Goal: Task Accomplishment & Management: Manage account settings

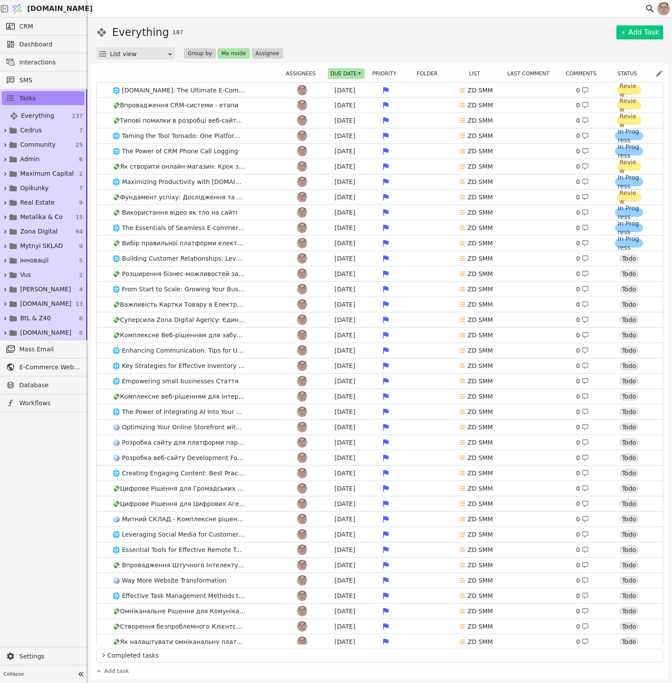
drag, startPoint x: 305, startPoint y: 35, endPoint x: 310, endPoint y: 35, distance: 4.8
click at [305, 35] on div "Everything 187 Add Task" at bounding box center [379, 33] width 567 height 16
click at [43, 230] on span "Zona Digital" at bounding box center [38, 231] width 37 height 9
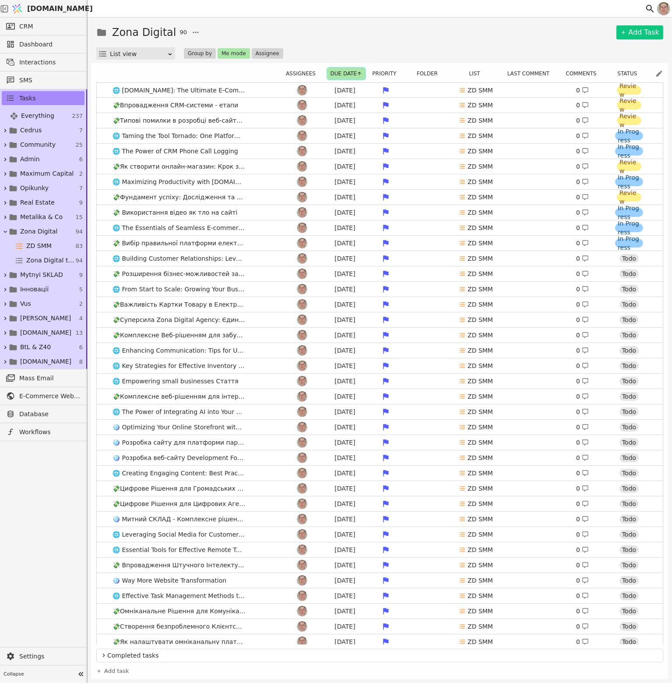
drag, startPoint x: 343, startPoint y: 72, endPoint x: 343, endPoint y: 77, distance: 4.8
click at [344, 74] on button "Due date" at bounding box center [346, 73] width 37 height 11
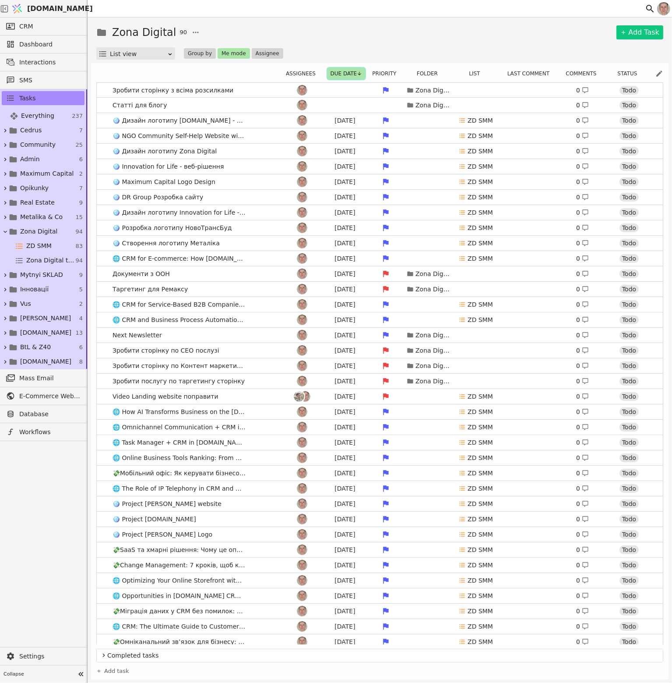
click at [343, 72] on button "Due date" at bounding box center [346, 73] width 37 height 11
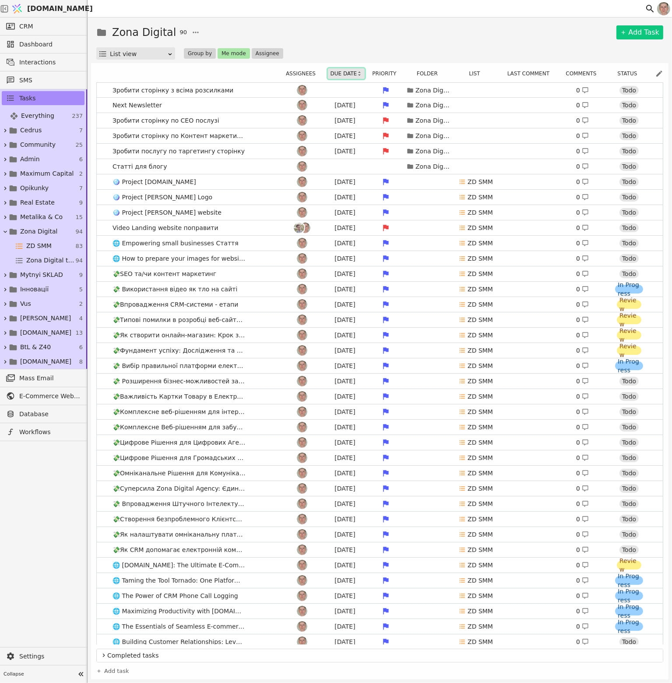
click at [345, 73] on button "Due date" at bounding box center [346, 73] width 37 height 11
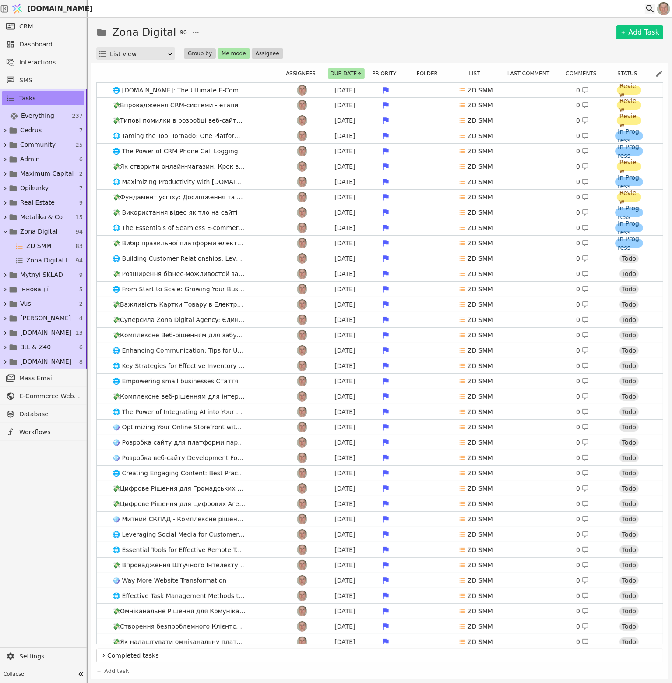
click at [650, 10] on icon at bounding box center [651, 9] width 8 height 8
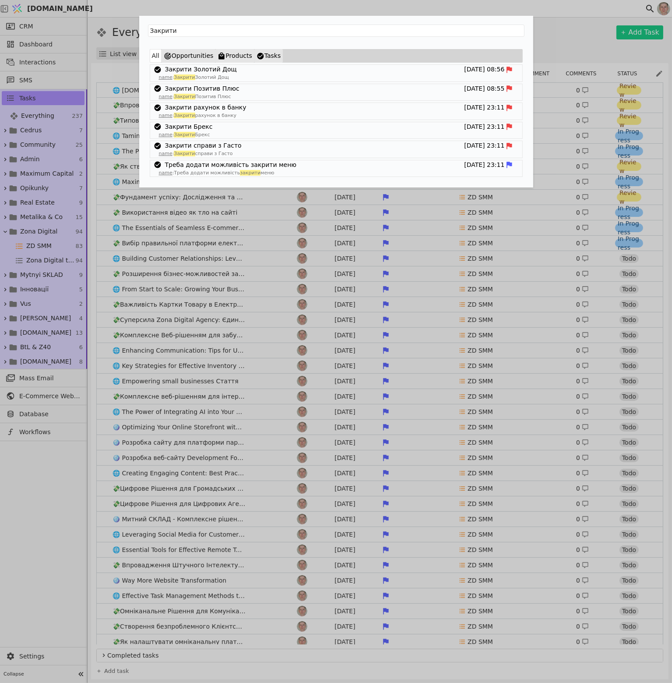
type input "Закрити"
drag, startPoint x: 247, startPoint y: 91, endPoint x: 240, endPoint y: 87, distance: 7.4
click at [247, 91] on div "Закрити Позитив Плюс [DATE] 08:55" at bounding box center [336, 88] width 372 height 9
click at [207, 88] on link "Закрити Позитив Плюс" at bounding box center [202, 88] width 74 height 9
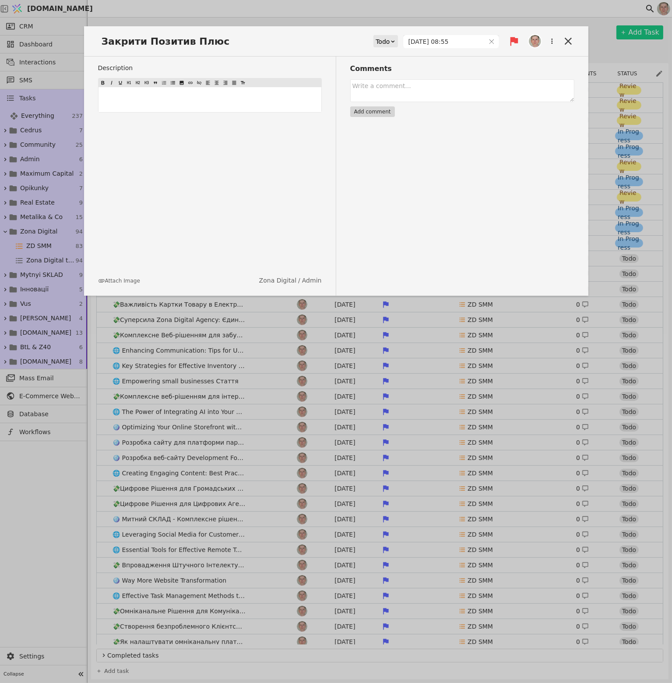
click at [390, 42] on div "Todo" at bounding box center [383, 41] width 14 height 12
click at [400, 71] on div "In Progress" at bounding box center [400, 66] width 36 height 13
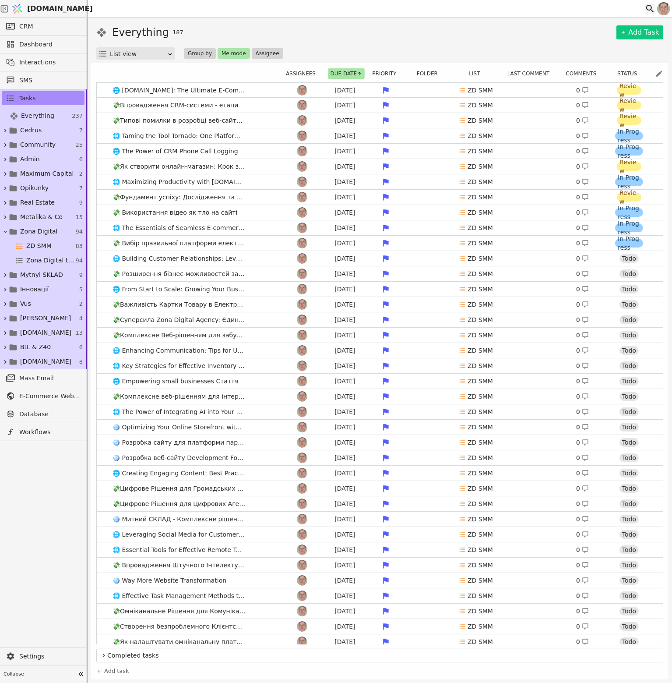
click at [650, 7] on icon at bounding box center [650, 9] width 11 height 11
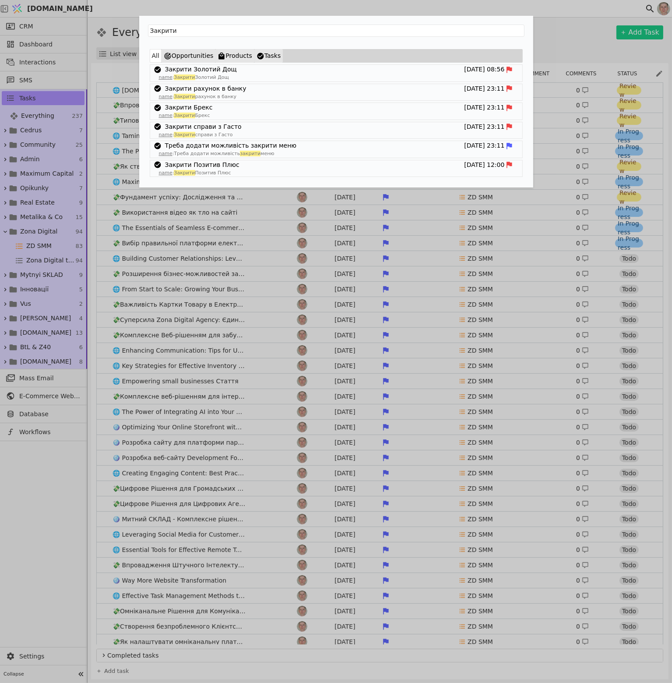
click at [267, 170] on p "name : Закрити Позитив Плюс" at bounding box center [336, 173] width 372 height 7
click at [203, 163] on link "Закрити Позитив Плюс" at bounding box center [202, 164] width 74 height 9
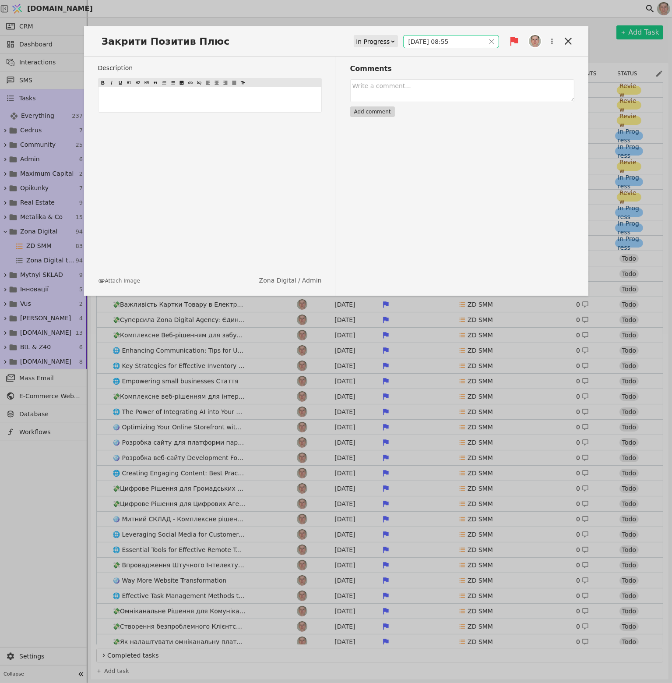
click at [441, 36] on div "Закрити Позитив Плюс In Progress [DATE] 08:55" at bounding box center [336, 44] width 505 height 23
click at [441, 41] on input "[DATE] 08:55" at bounding box center [444, 41] width 81 height 12
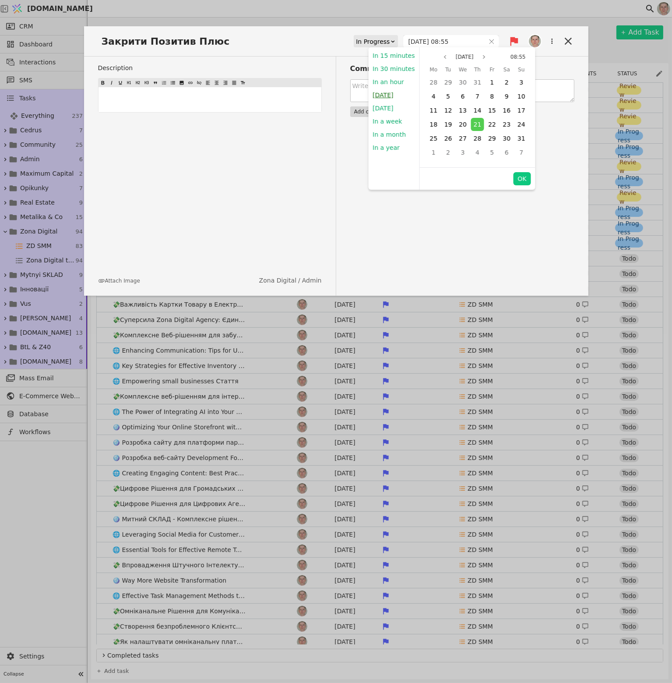
drag, startPoint x: 385, startPoint y: 97, endPoint x: 505, endPoint y: 85, distance: 120.2
click at [384, 97] on button "[DATE]" at bounding box center [382, 94] width 29 height 13
type input "[DATE] 12:01"
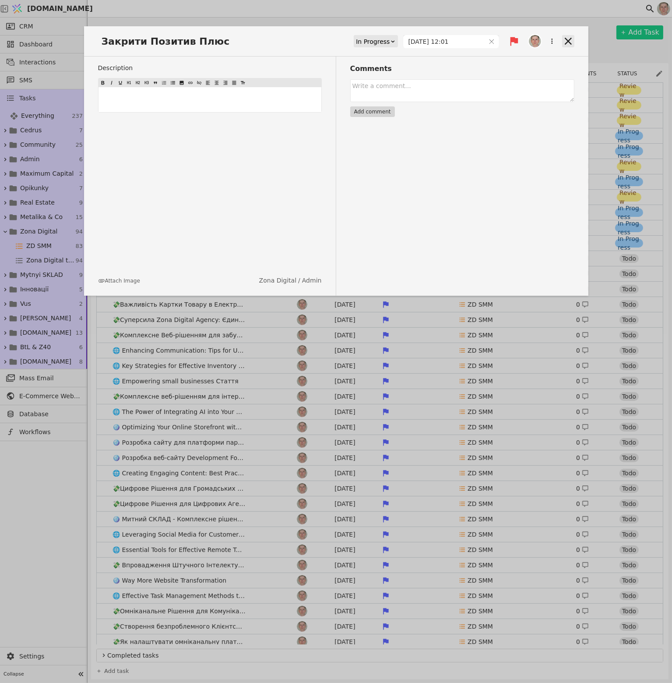
click at [568, 40] on icon at bounding box center [568, 41] width 7 height 7
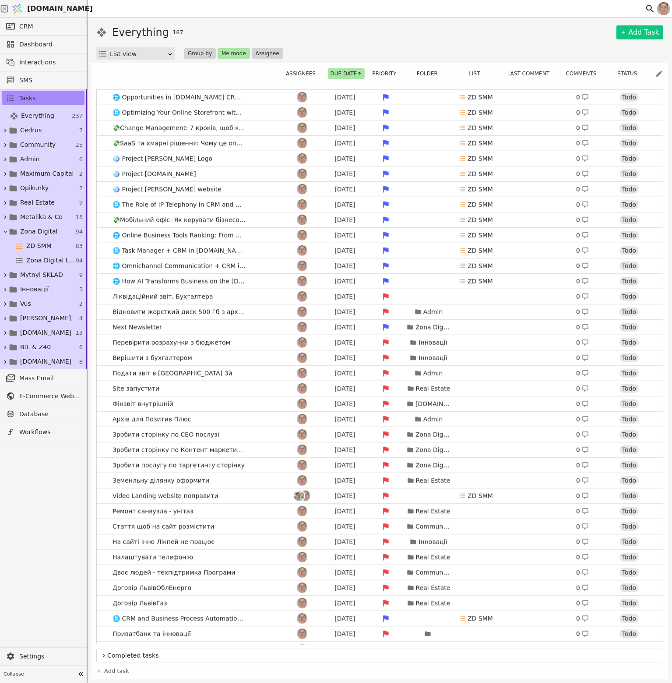
scroll to position [876, 0]
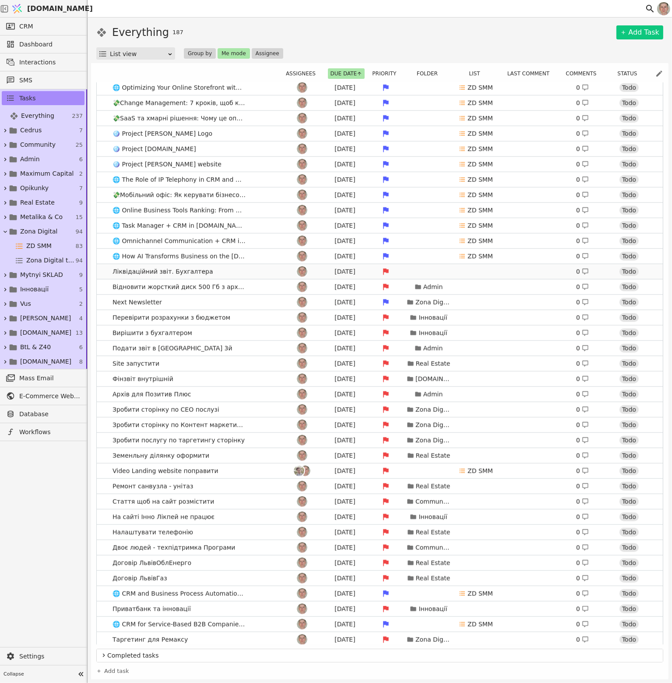
click at [220, 270] on link "Ліквідаційний звіт. Бухгалтера [DATE] 0 Todo" at bounding box center [380, 271] width 566 height 15
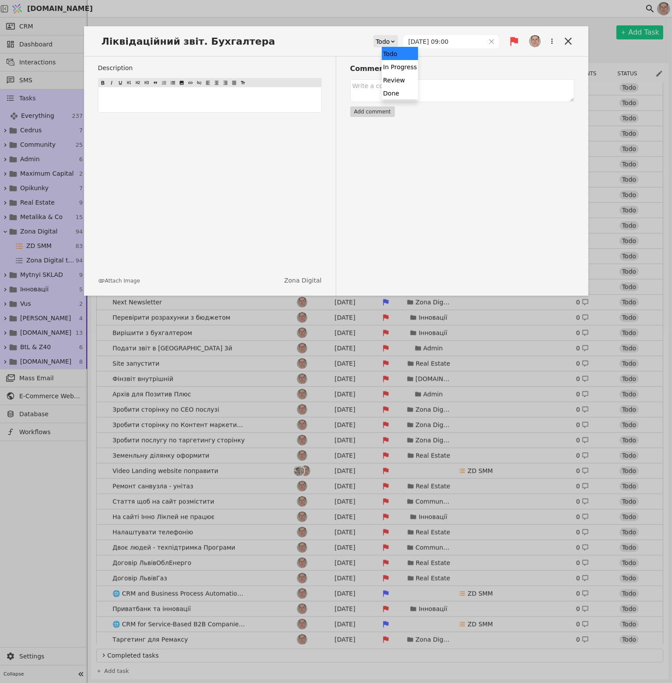
click at [390, 41] on div "Todo" at bounding box center [383, 41] width 14 height 12
click at [394, 68] on div "In Progress" at bounding box center [400, 66] width 36 height 13
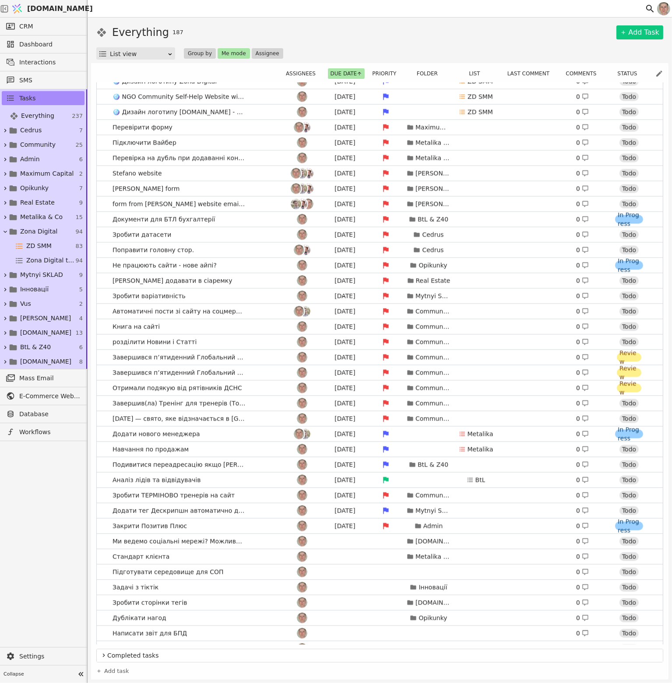
scroll to position [1665, 0]
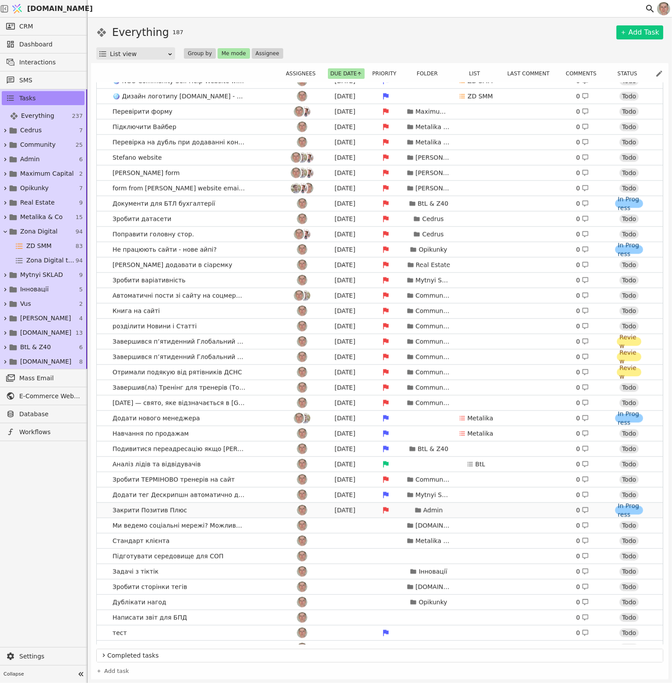
click at [203, 508] on link "Закрити Позитив Плюс [DATE] Admin 0 In Progress" at bounding box center [380, 510] width 566 height 15
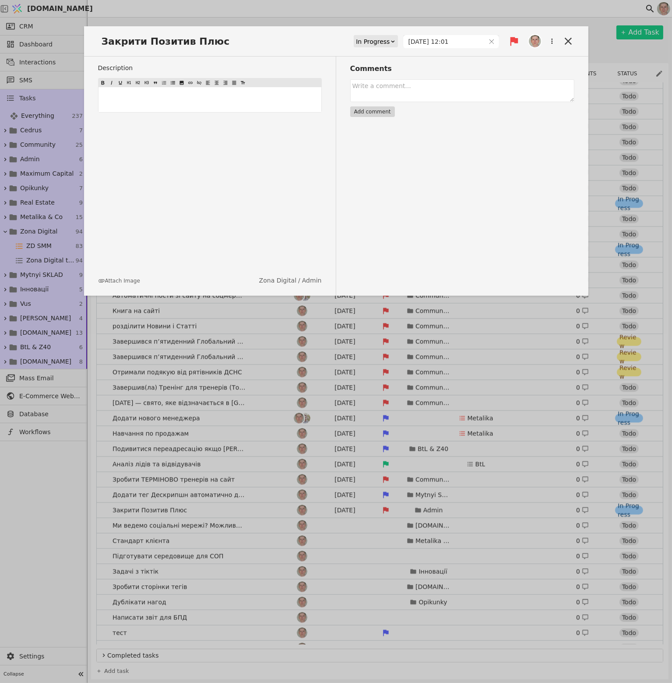
click at [235, 97] on p "﻿" at bounding box center [209, 99] width 219 height 9
click at [569, 40] on icon at bounding box center [568, 41] width 7 height 7
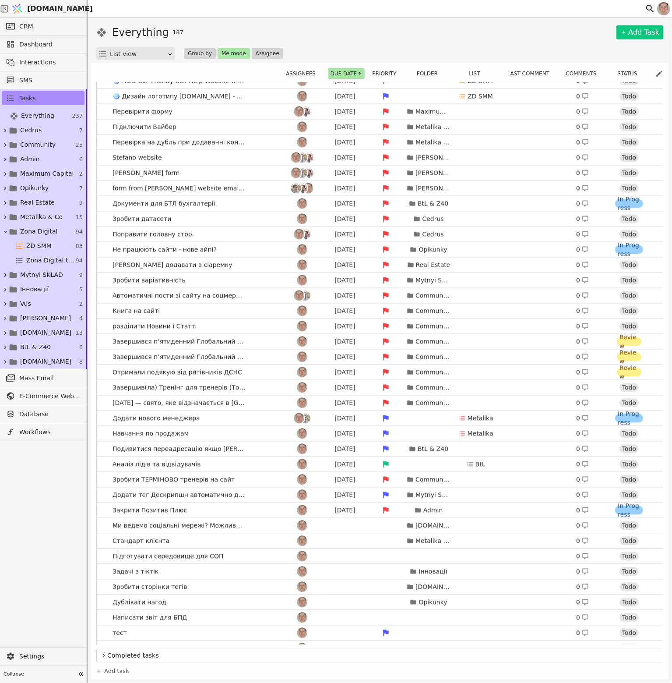
click at [652, 5] on icon at bounding box center [650, 9] width 11 height 11
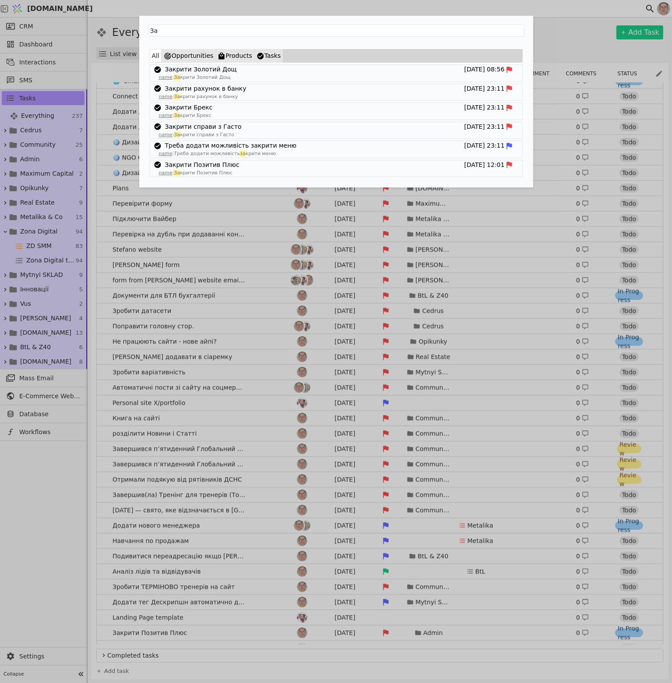
type input "З"
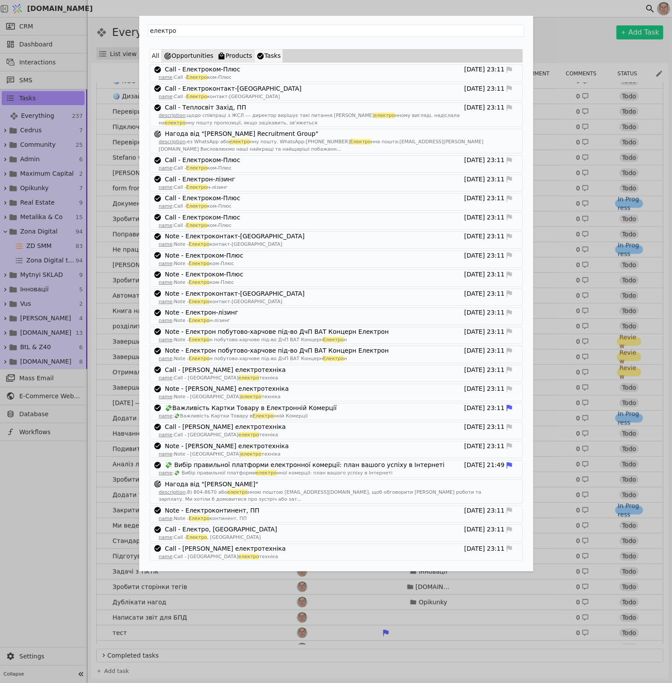
click at [259, 57] on button "Tasks" at bounding box center [269, 56] width 29 height 14
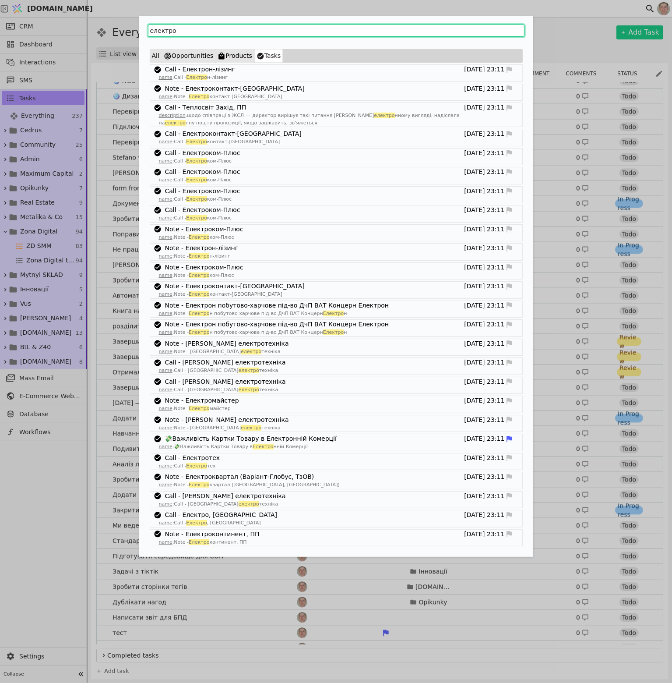
drag, startPoint x: 183, startPoint y: 33, endPoint x: 123, endPoint y: 40, distance: 60.4
click at [123, 40] on div "електро All Opportunities Products Tasks Call - Електрон-лізинг [DATE] 23:11 na…" at bounding box center [336, 341] width 672 height 683
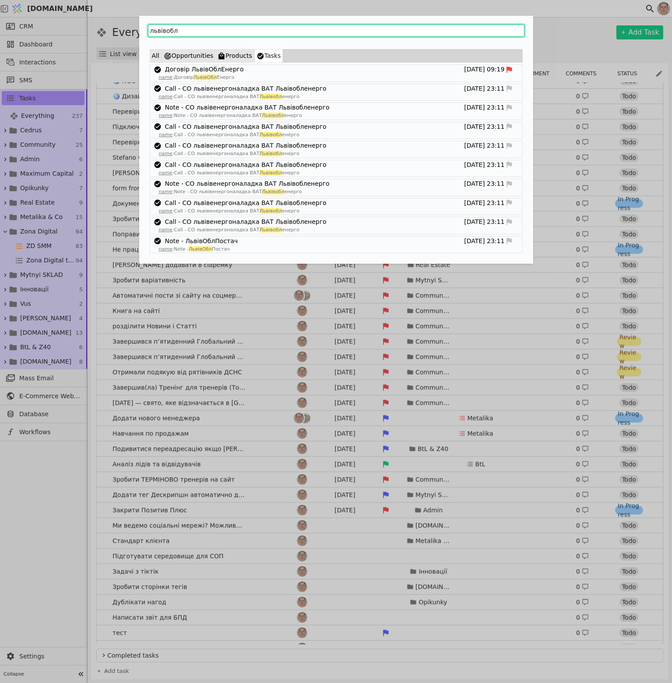
type input "львівобл"
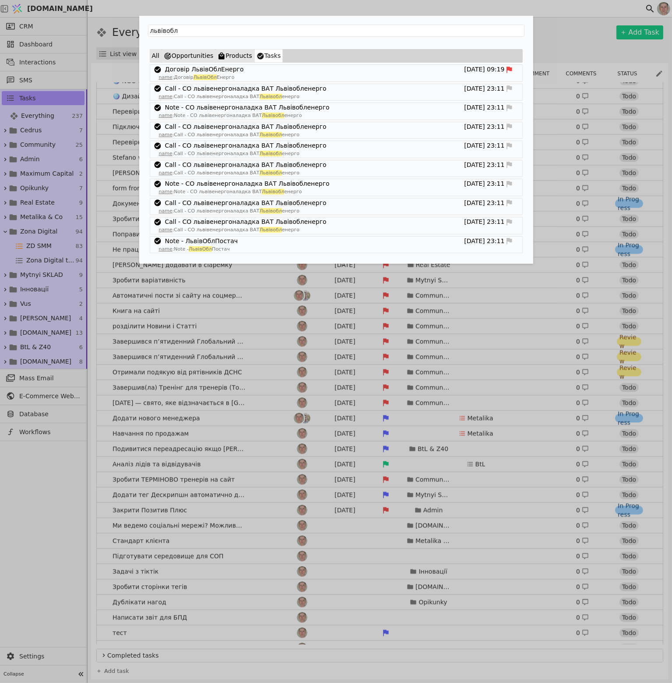
click at [260, 67] on div "Договір ЛьвівОблЕнерго [DATE] 09:19" at bounding box center [336, 69] width 372 height 9
click at [222, 66] on link "Договір ЛьвівОблЕнерго" at bounding box center [204, 69] width 79 height 9
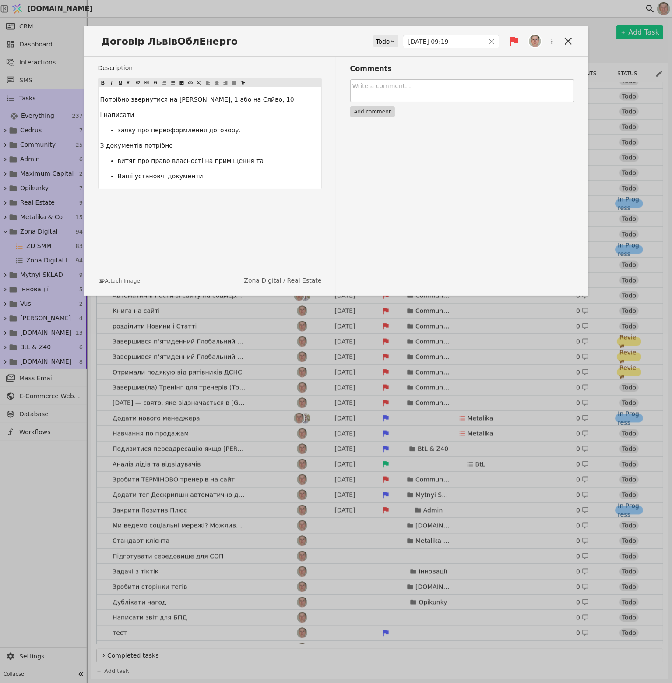
click at [407, 83] on textarea at bounding box center [462, 90] width 224 height 23
type textarea "1009810 від 21.08 2392278 договірна група Героїв УПА [STREET_ADDRESS]"
click at [428, 47] on input "[DATE] 09:19" at bounding box center [444, 41] width 81 height 12
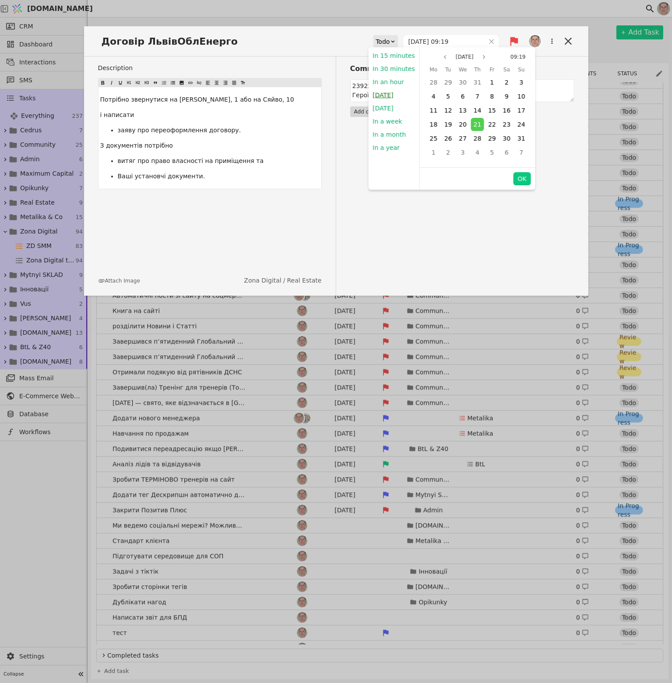
click at [384, 92] on button "[DATE]" at bounding box center [382, 94] width 29 height 13
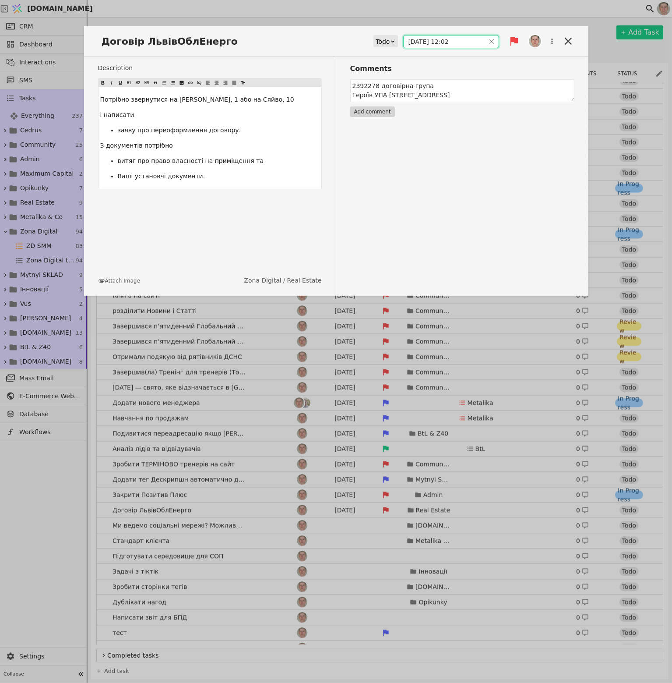
click at [435, 42] on input "[DATE] 12:02" at bounding box center [444, 41] width 81 height 12
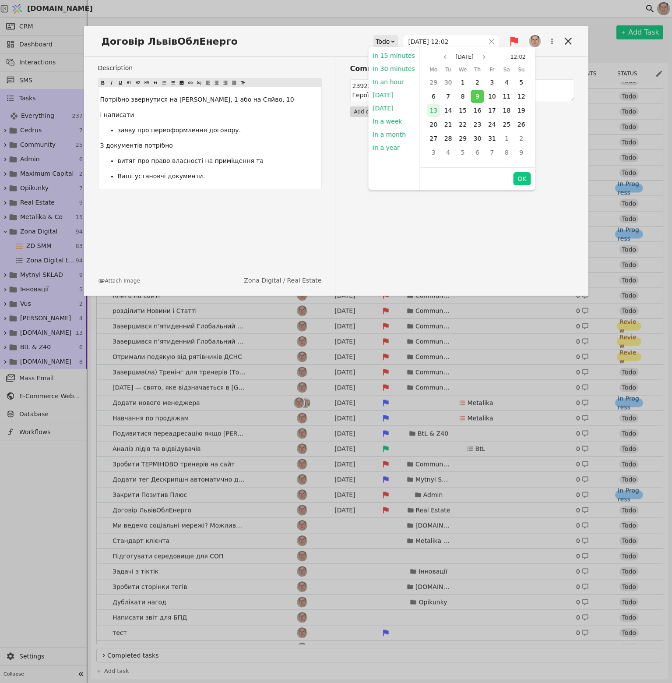
click at [434, 108] on div "13" at bounding box center [433, 110] width 13 height 13
click at [521, 178] on button "OK" at bounding box center [522, 178] width 18 height 13
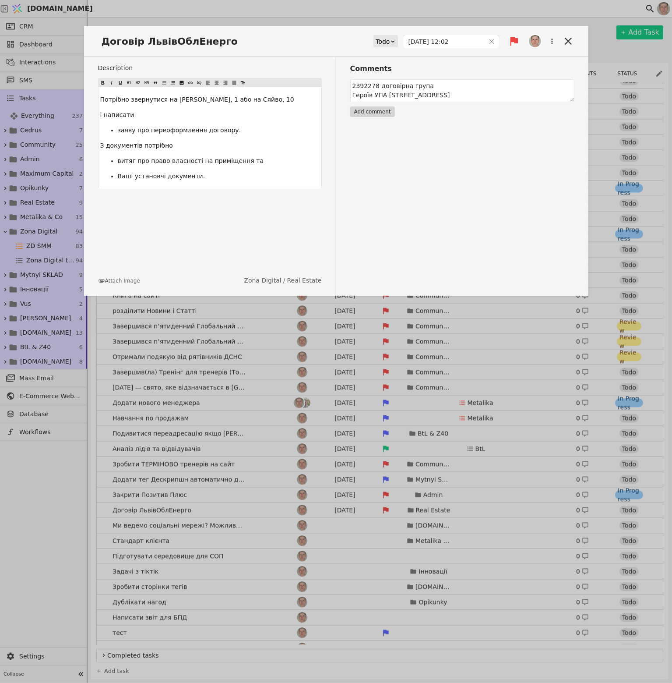
type input "[DATE] 12:02"
click at [568, 39] on icon at bounding box center [569, 41] width 12 height 12
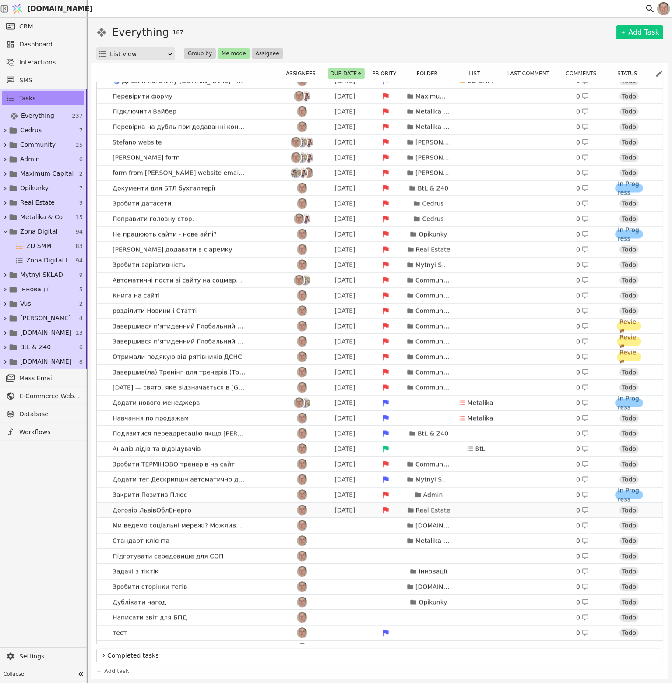
click at [211, 510] on link "Договір ЛьвівОблЕнерго [DATE] Real Estate 0 Todo" at bounding box center [380, 510] width 566 height 15
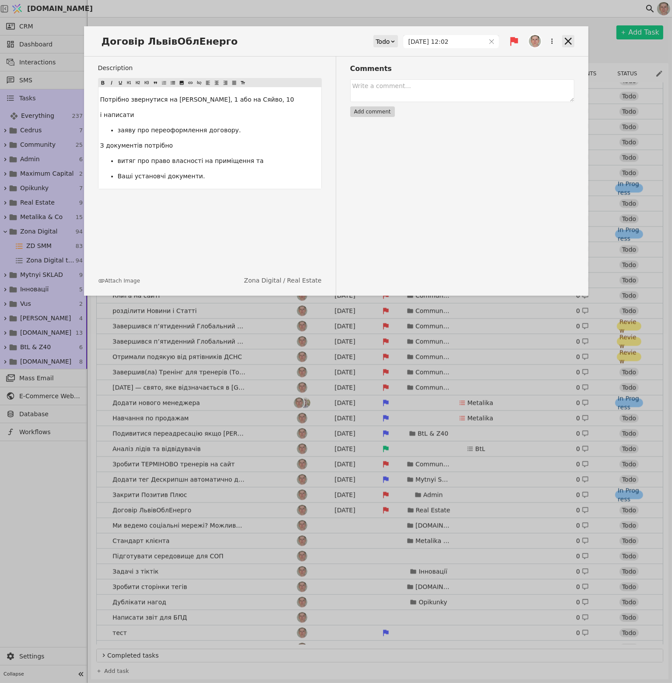
click at [569, 41] on icon at bounding box center [568, 41] width 7 height 7
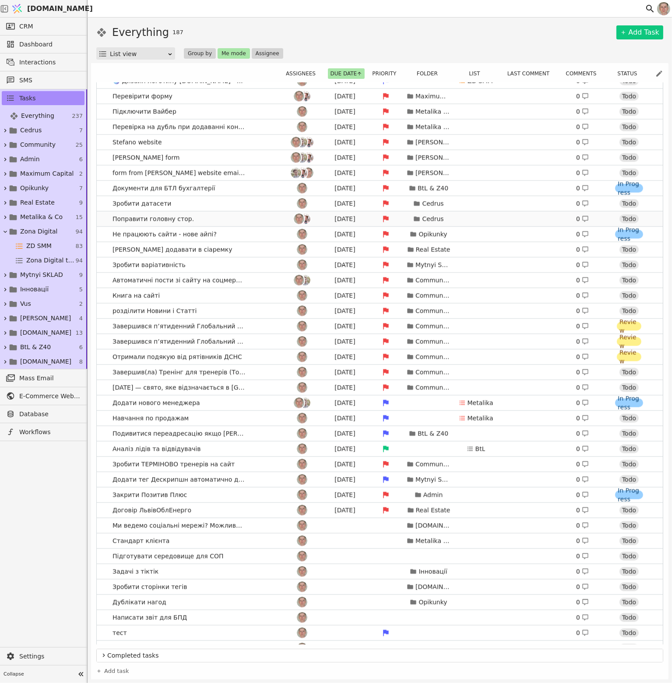
click at [210, 217] on link "Поправити головну стор. [DATE] Cedrus 0 Todo" at bounding box center [380, 219] width 566 height 15
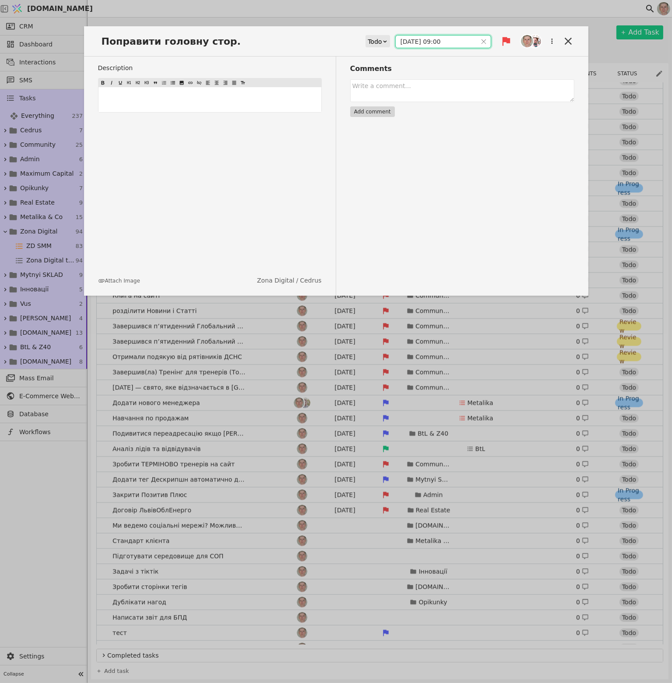
click at [432, 39] on input "[DATE] 09:00" at bounding box center [436, 41] width 81 height 12
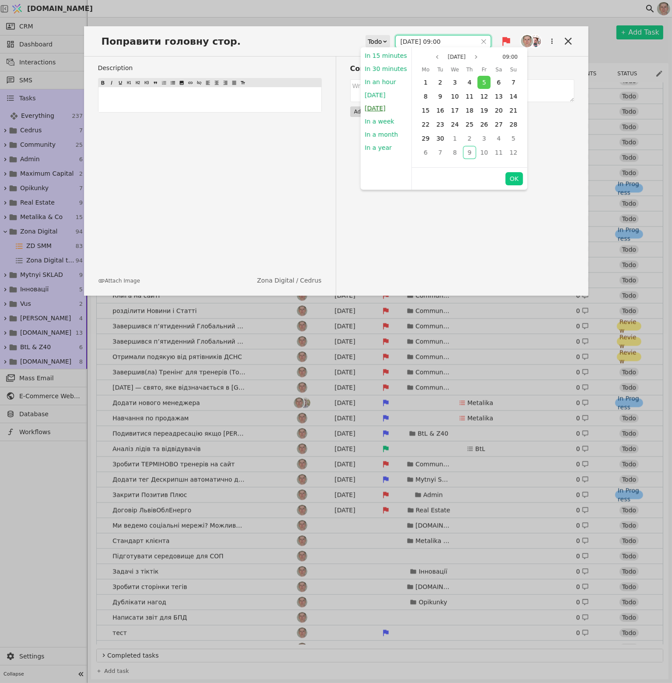
click at [378, 106] on button "[DATE]" at bounding box center [375, 108] width 29 height 13
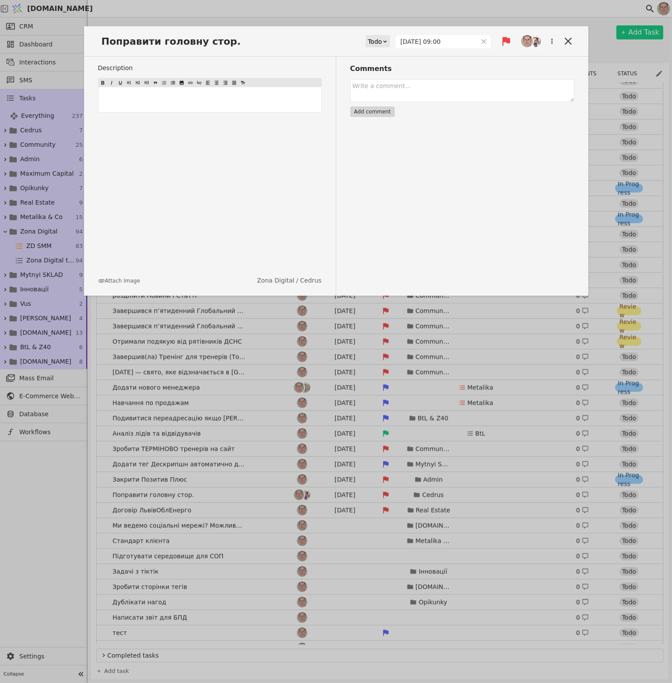
type input "[DATE] 09:00"
click at [513, 176] on div "Comments Add comment" at bounding box center [455, 176] width 238 height 239
click at [566, 42] on icon at bounding box center [569, 41] width 12 height 12
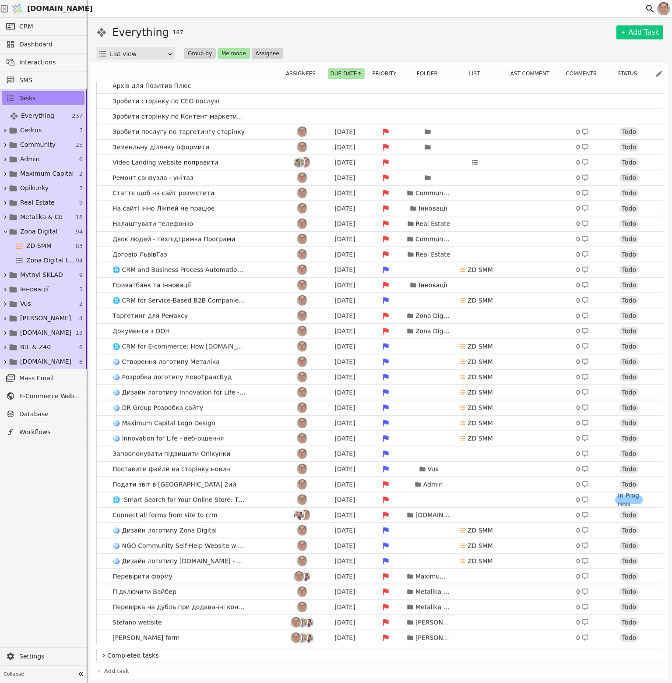
scroll to position [1183, 0]
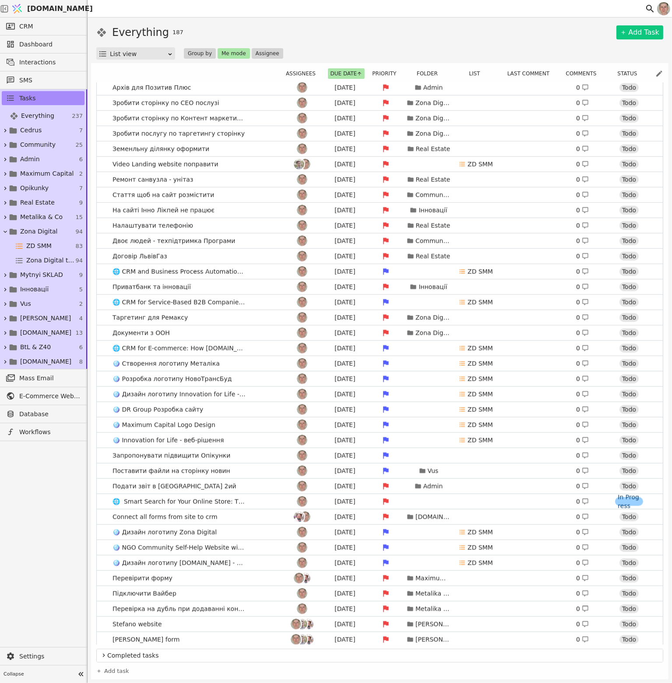
click at [144, 54] on div "List view" at bounding box center [138, 54] width 57 height 12
click at [145, 76] on div "Kanban view" at bounding box center [135, 79] width 75 height 13
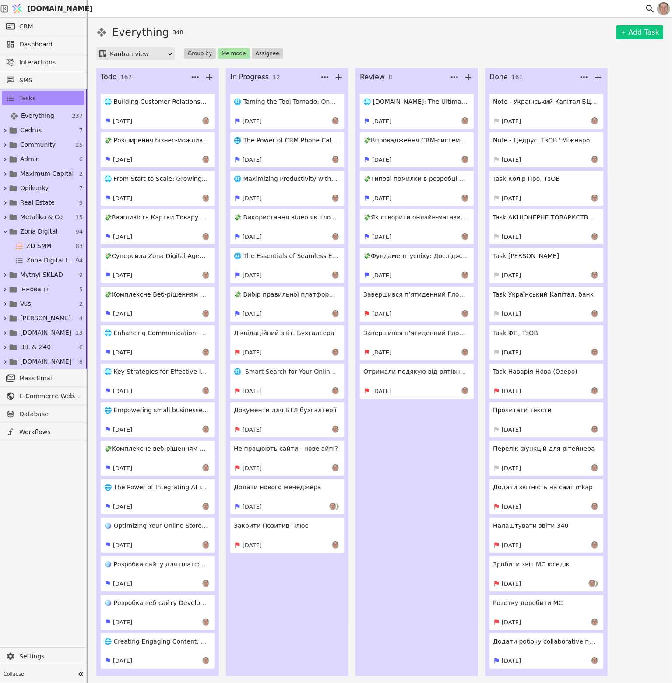
click at [136, 46] on div "Everything 348 Add Task Kanban view Group by Me mode Assignee" at bounding box center [379, 42] width 567 height 35
click at [137, 58] on div "Kanban view" at bounding box center [138, 54] width 57 height 12
click at [137, 67] on div "List view" at bounding box center [135, 66] width 75 height 13
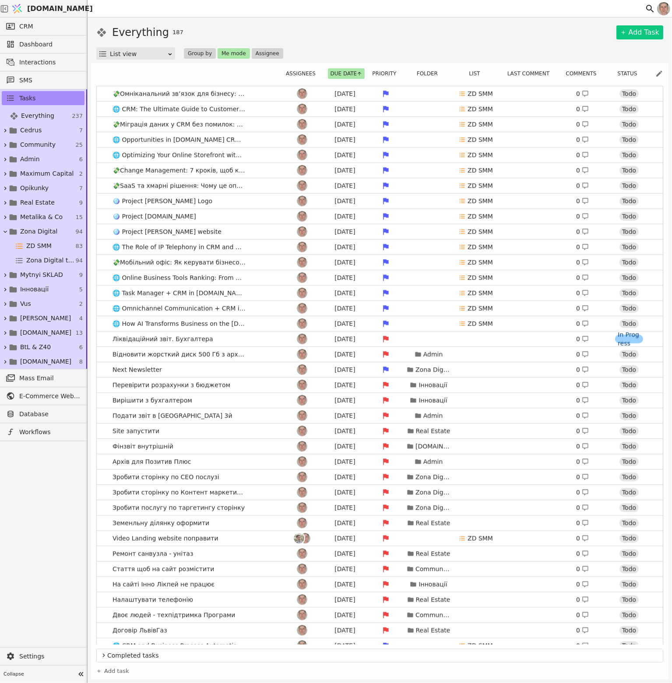
scroll to position [832, 0]
